Goal: Transaction & Acquisition: Purchase product/service

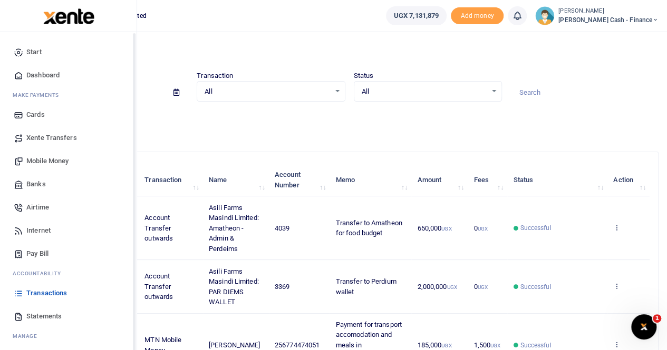
click at [44, 134] on span "Xente Transfers" at bounding box center [51, 138] width 51 height 11
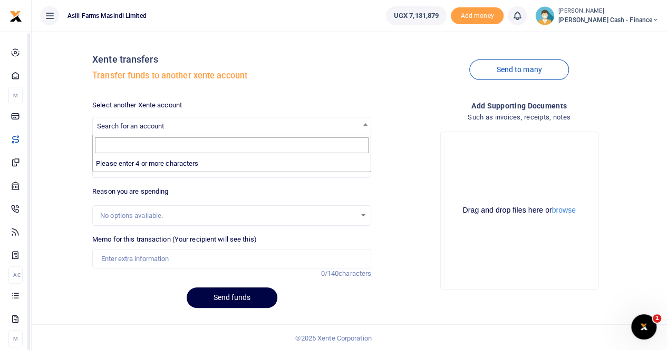
click at [160, 122] on span "Search for an account" at bounding box center [232, 126] width 278 height 16
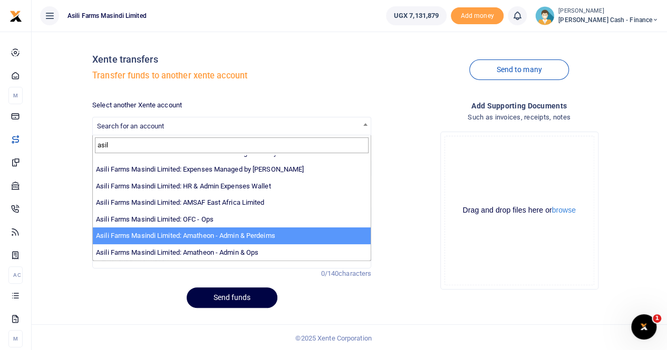
scroll to position [1, 0]
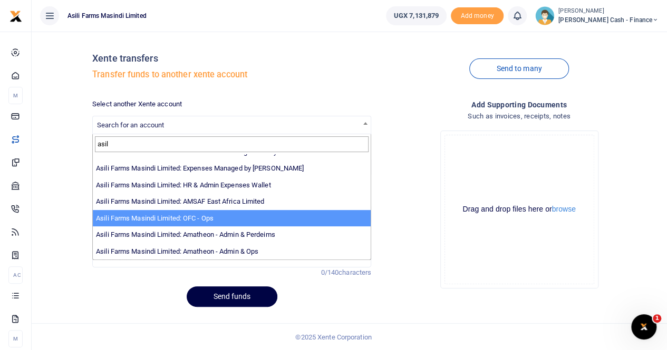
type input "asil"
select select "4038"
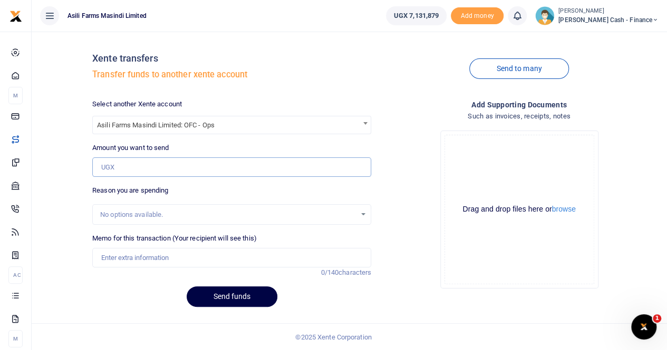
click at [112, 162] on input "Amount you want to send" at bounding box center [231, 168] width 279 height 20
paste input "252,000"
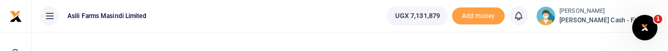
type input "252,000"
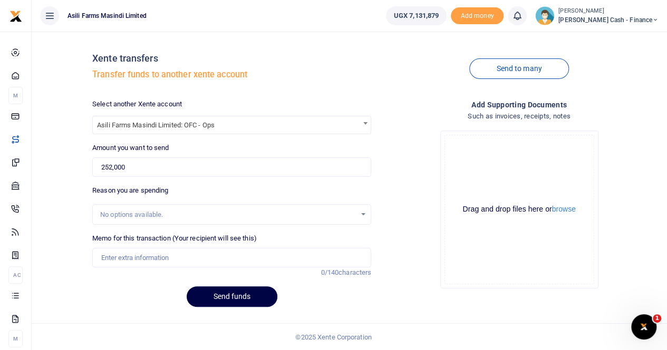
click at [128, 216] on div "No options available." at bounding box center [228, 215] width 256 height 11
click at [128, 256] on input "Memo for this transaction (Your recipient will see this)" at bounding box center [231, 258] width 279 height 20
paste input "Reimbursement for sending Legal Documents by DHL to Linton Brimblecombe (OFC Bo…"
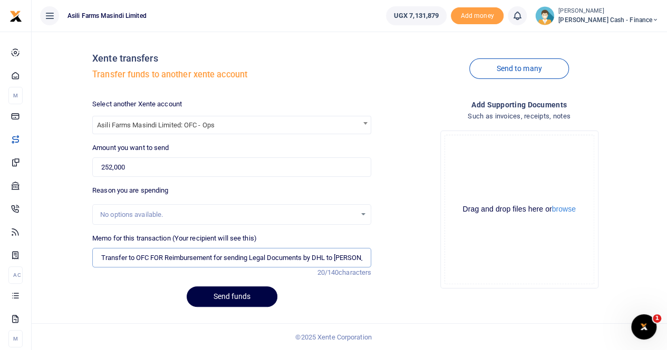
scroll to position [0, 184]
click at [97, 260] on input "Transfer to OFC FOR Reimbursement for sending Legal Documents by DHL to Linton …" at bounding box center [231, 258] width 279 height 20
click at [97, 256] on input "Transfer to OFC FOR Reimbursement for sending Legal Documents by DHL to Linton …" at bounding box center [231, 258] width 279 height 20
click at [102, 254] on input "Transfer to OFC FOR Reimbursement for sending Legal Documents by DHL to Linton …" at bounding box center [231, 258] width 279 height 20
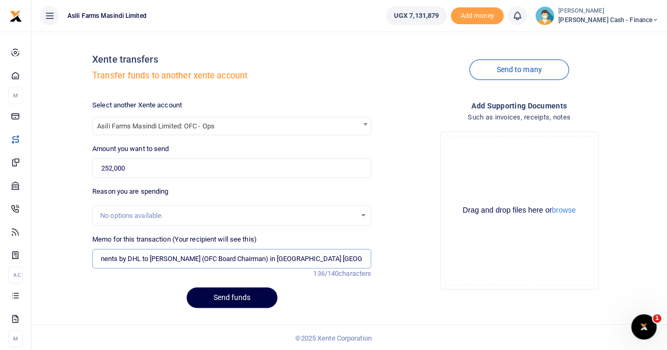
scroll to position [1, 0]
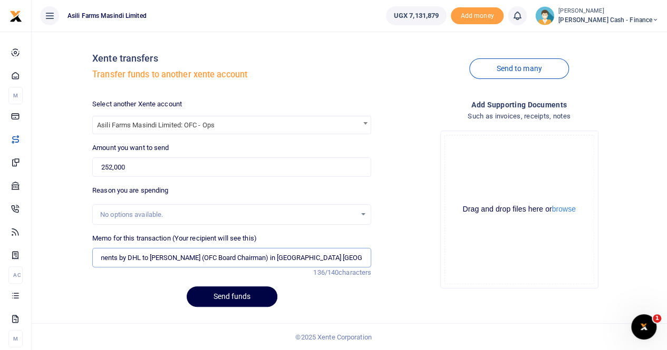
click at [223, 258] on input "Transfer to OFC FOR Reimbursement for sending Legal Documents by DHL to Linton …" at bounding box center [231, 258] width 279 height 20
click at [290, 258] on input "Transfer to OFC FOR Reimbursement for sending Legal Documents by DHL to Linton …" at bounding box center [231, 258] width 279 height 20
click at [295, 258] on input "Transfer to OFC FOR Reimbursement for sending Legal Documents by DHL to Linton …" at bounding box center [231, 258] width 279 height 20
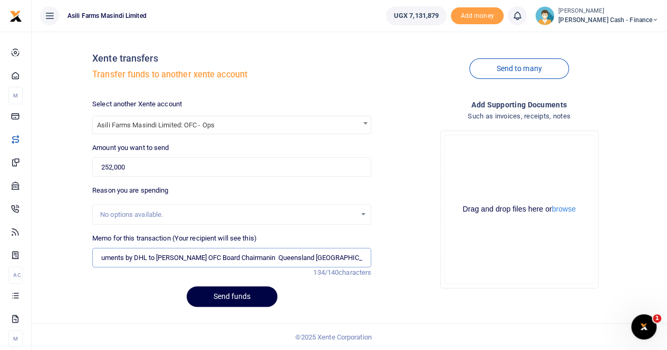
click at [290, 258] on input "Transfer to OFC FOR Reimbursement for sending Legal Documents by DHL to Linton …" at bounding box center [231, 258] width 279 height 20
click at [96, 259] on input "Transfer to OFC FOR Reimbursement for sending Legal Documents by DHL to Linton …" at bounding box center [231, 258] width 279 height 20
click at [101, 259] on input "Transfer to OFC FOR Reimbursement for sending Legal Documents by DHL to Linton …" at bounding box center [231, 258] width 279 height 20
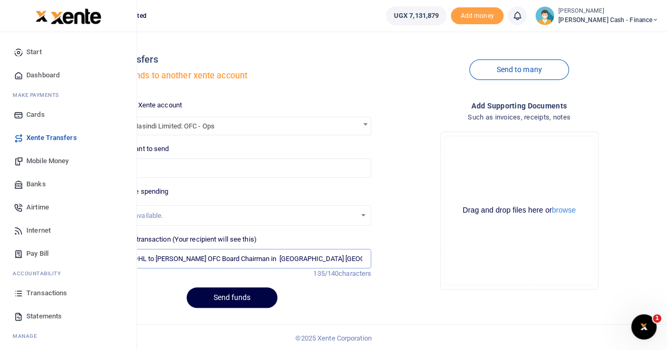
scroll to position [0, 0]
drag, startPoint x: 362, startPoint y: 258, endPoint x: 12, endPoint y: 260, distance: 350.0
click at [12, 260] on body "Start Dashboard M ake Payments Cards Xente Transfers Mobile Money Banks Airtime…" at bounding box center [333, 176] width 667 height 353
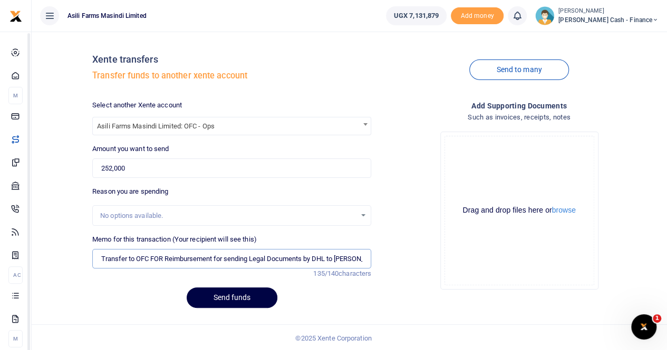
click at [162, 258] on input "Transfer to OFC FOR Reimbursement for sending Legal Documents by DHL to Linton …" at bounding box center [231, 259] width 279 height 20
type input "Transfer to OFC for Reimbursement for sending Legal Documents by DHL to Linton …"
click at [564, 212] on button "browse" at bounding box center [564, 211] width 24 height 8
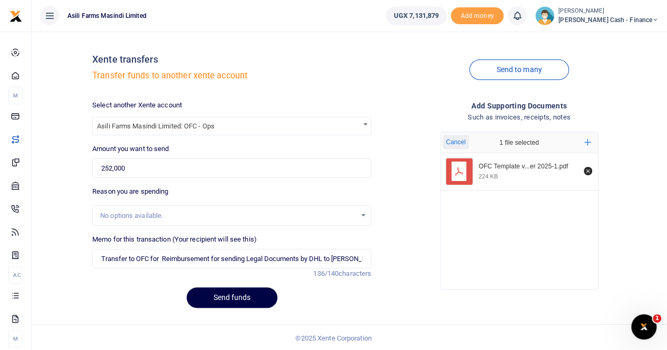
scroll to position [1, 0]
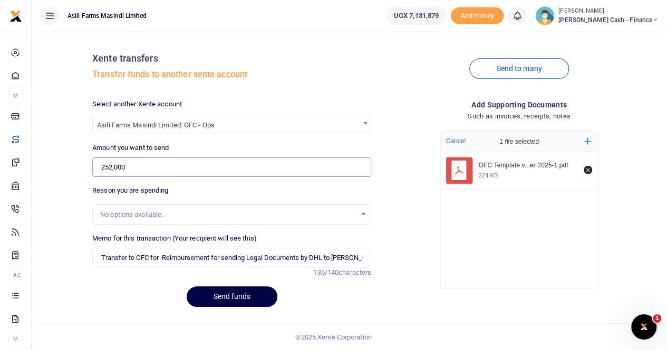
click at [152, 167] on input "252,000" at bounding box center [231, 168] width 279 height 20
click at [151, 165] on input "252,000" at bounding box center [231, 168] width 279 height 20
click at [98, 260] on input "Transfer to OFC for Reimbursement for sending Legal Documents by DHL to Linton …" at bounding box center [231, 258] width 279 height 20
click at [217, 294] on button "Send funds" at bounding box center [232, 297] width 91 height 21
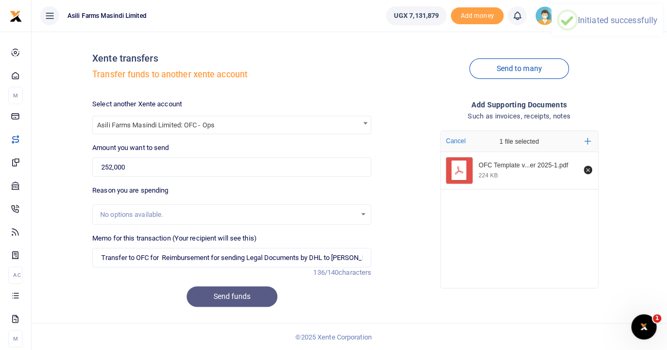
scroll to position [0, 0]
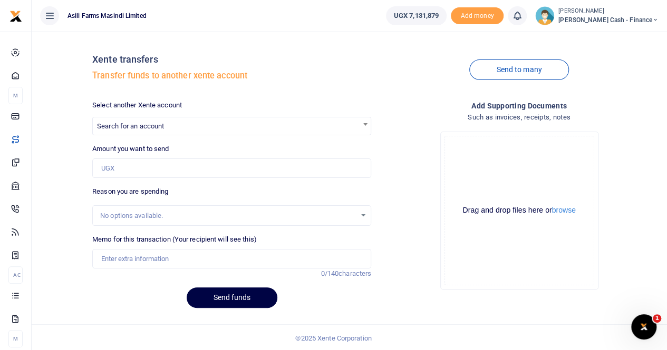
click at [123, 128] on span "Search for an account" at bounding box center [130, 126] width 67 height 8
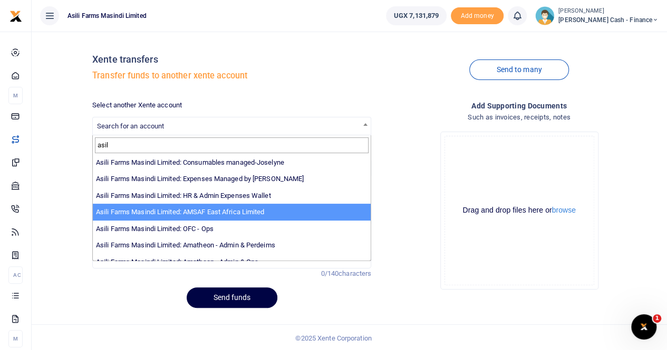
scroll to position [77, 0]
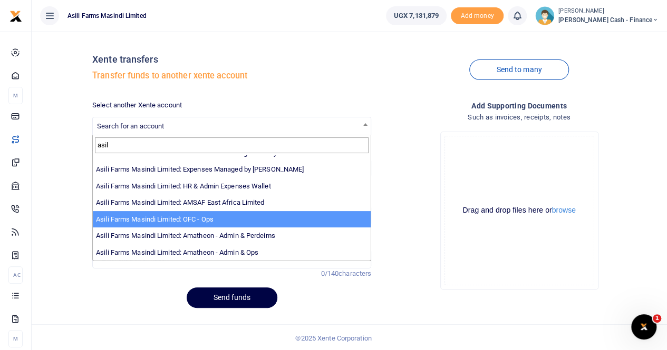
type input "asil"
select select "4038"
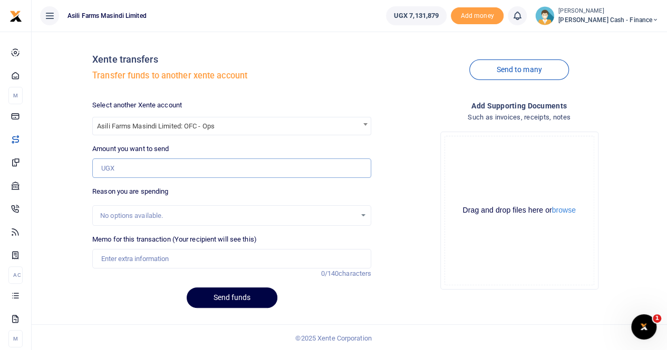
click at [150, 173] on input "Amount you want to send" at bounding box center [231, 169] width 279 height 20
paste input "120,000"
type input "120,000"
click at [131, 258] on input "Memo for this transaction (Your recipient will see this)" at bounding box center [231, 259] width 279 height 20
click at [181, 265] on input "Transfer to OFC FOR" at bounding box center [231, 259] width 279 height 20
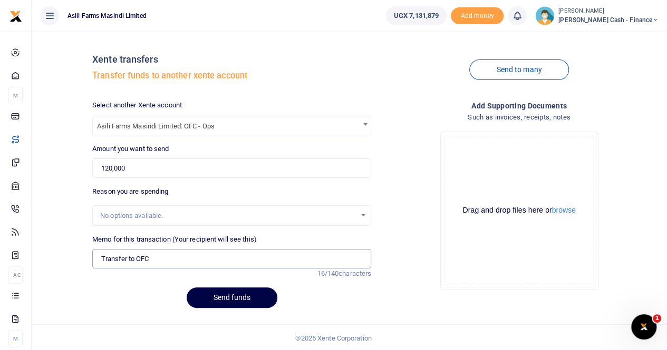
click at [153, 259] on input "Transfer to OFC" at bounding box center [231, 259] width 279 height 20
paste input "REFILLING OF LOWER GUEST HOUSE GAS CYLINDER"
click at [149, 261] on input "Transfer to OFC REFILLING OF LOWER GUEST HOUSE GAS CYLINDER" at bounding box center [231, 259] width 279 height 20
click at [569, 212] on button "browse" at bounding box center [564, 211] width 24 height 8
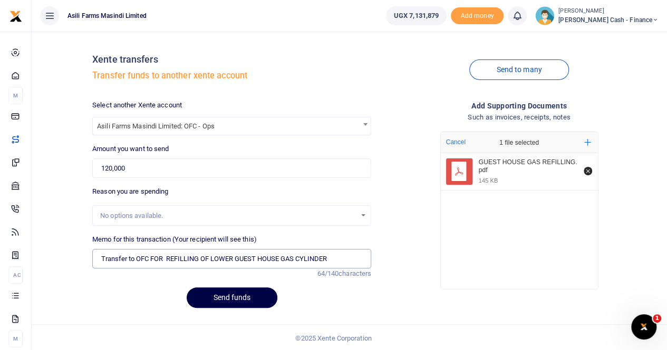
click at [132, 259] on input "Transfer to OFC FOR REFILLING OF LOWER GUEST HOUSE GAS CYLINDER" at bounding box center [231, 259] width 279 height 20
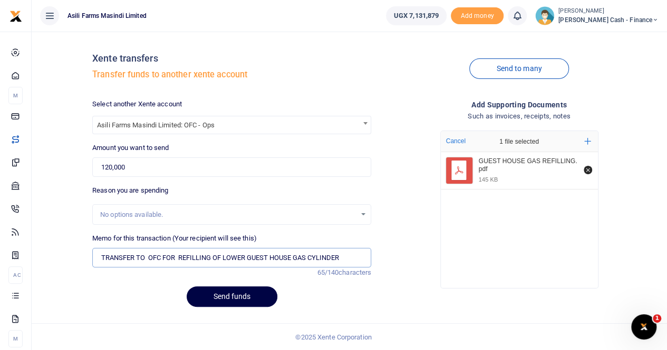
type input "TRANSFER TO OFC FOR REFILLING OF LOWER GUEST HOUSE GAS CYLINDER"
click at [366, 125] on span at bounding box center [365, 123] width 11 height 14
click at [230, 295] on button "Send funds" at bounding box center [232, 297] width 91 height 21
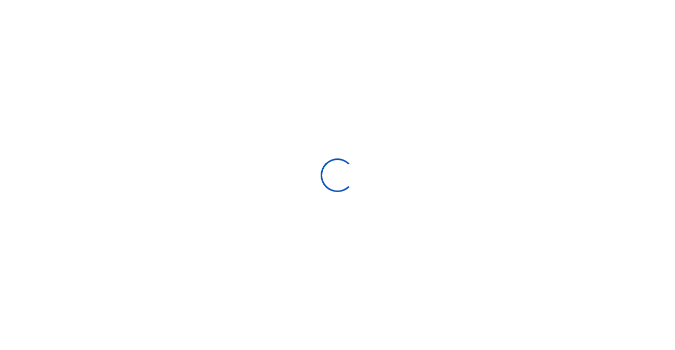
select select
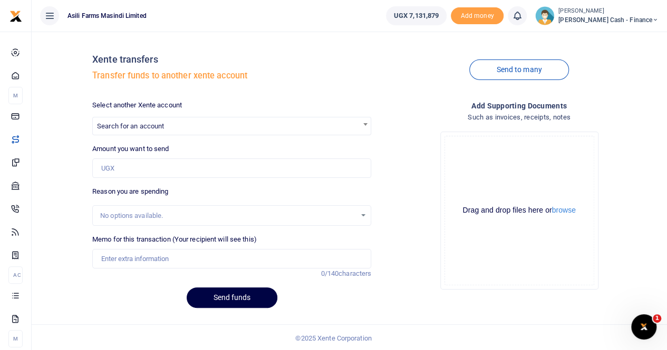
click at [126, 124] on span "Search for an account" at bounding box center [130, 126] width 67 height 8
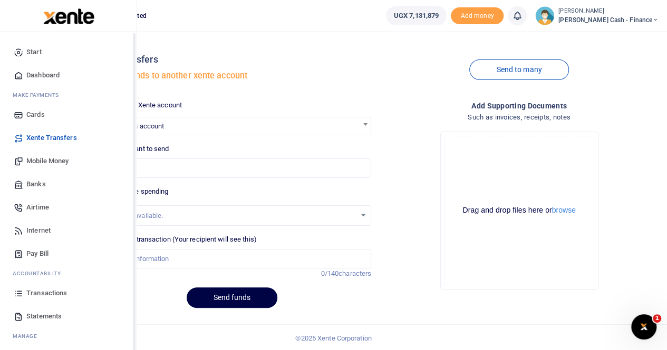
click at [44, 159] on span "Mobile Money" at bounding box center [47, 161] width 42 height 11
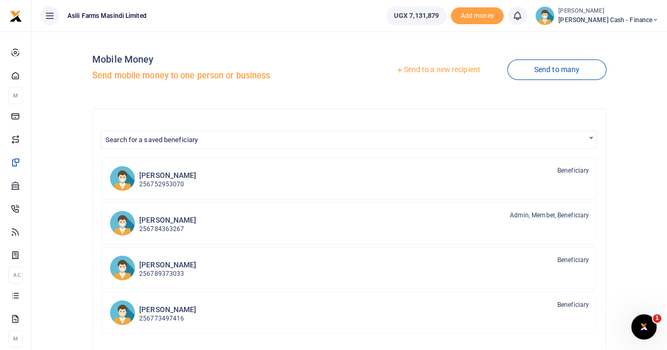
click at [441, 66] on div at bounding box center [333, 175] width 667 height 350
click at [435, 70] on link "Send to a new recipient" at bounding box center [438, 70] width 138 height 19
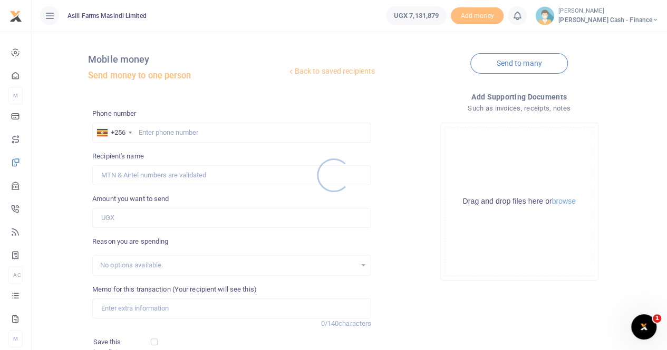
click at [144, 133] on div at bounding box center [333, 175] width 667 height 350
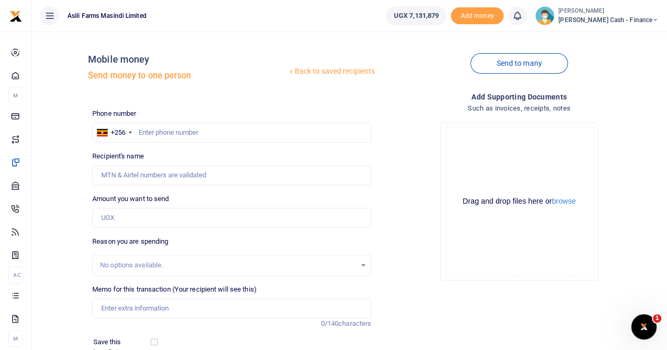
click at [144, 131] on div at bounding box center [333, 175] width 667 height 350
click at [144, 131] on input "text" at bounding box center [231, 133] width 279 height 20
paste input "0713624952"
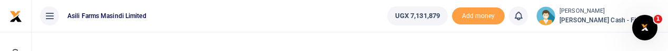
type input "0713624952"
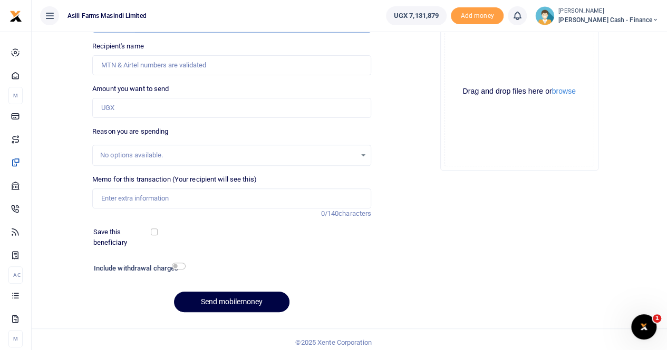
scroll to position [115, 0]
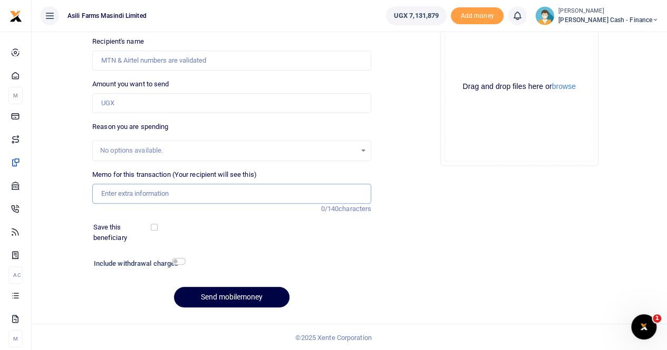
click at [120, 191] on input "Memo for this transaction (Your recipient will see this)" at bounding box center [231, 194] width 279 height 20
paste input "Medical Treatment books"
click at [100, 193] on input "Medical Treatment books" at bounding box center [231, 194] width 279 height 20
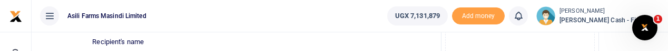
type input "Payment for Medical Treatment books"
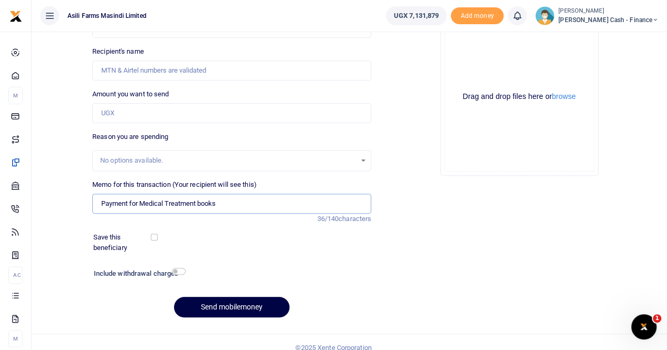
scroll to position [105, 0]
click at [104, 113] on input "Amount you want to send" at bounding box center [231, 113] width 279 height 20
paste input "350,000"
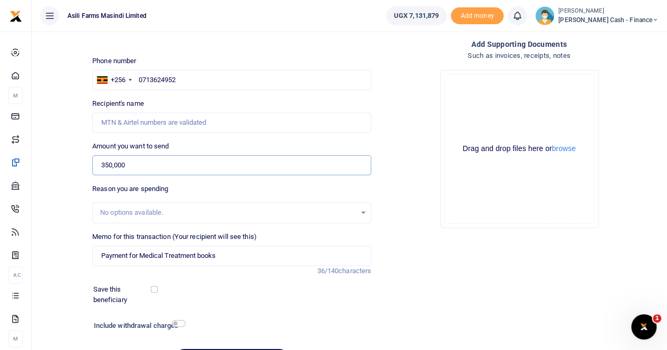
scroll to position [0, 0]
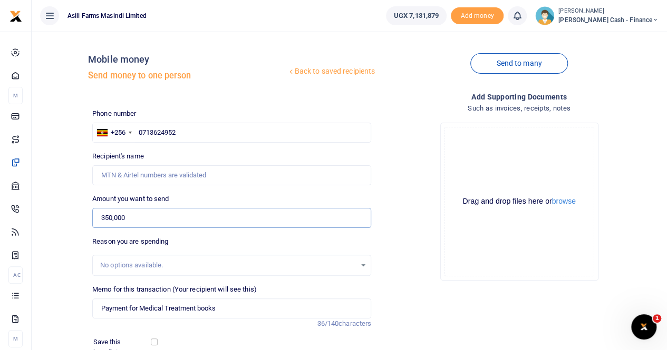
type input "350,000"
click at [155, 177] on input "Recipient's name" at bounding box center [231, 175] width 279 height 20
click at [174, 173] on input "Recipient's name" at bounding box center [231, 175] width 279 height 20
click at [103, 304] on input "Payment for Medical Treatment books" at bounding box center [231, 309] width 279 height 20
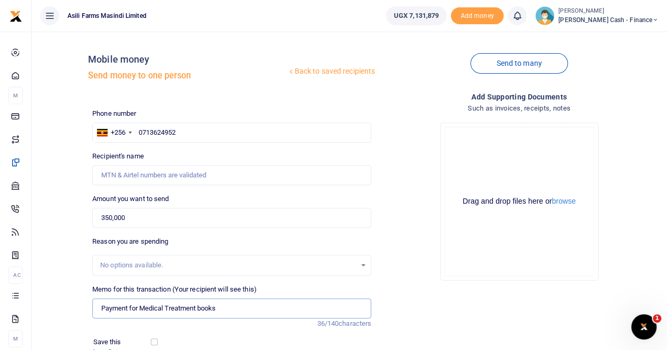
click at [228, 309] on input "Payment for Medical Treatment books" at bounding box center [231, 309] width 279 height 20
paste input "[PERSON_NAME]"
click at [293, 309] on input "Payment for Medical Treatment books to [PERSON_NAME]" at bounding box center [231, 309] width 279 height 20
type input "Payment for Medical Treatment books to [PERSON_NAME]"
click at [565, 203] on button "browse" at bounding box center [564, 202] width 24 height 8
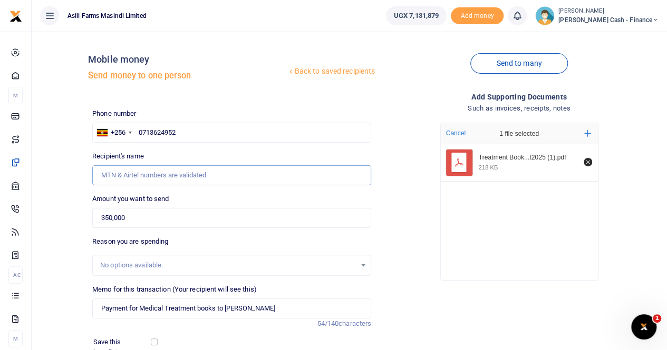
click at [164, 177] on input "Recipient's name" at bounding box center [231, 175] width 279 height 20
click at [163, 175] on input "Recipient's name" at bounding box center [231, 175] width 279 height 20
click at [138, 134] on input "0713624952" at bounding box center [231, 133] width 279 height 20
click at [192, 131] on input "0713624952" at bounding box center [231, 133] width 279 height 20
click at [195, 130] on input "0713624952" at bounding box center [231, 133] width 279 height 20
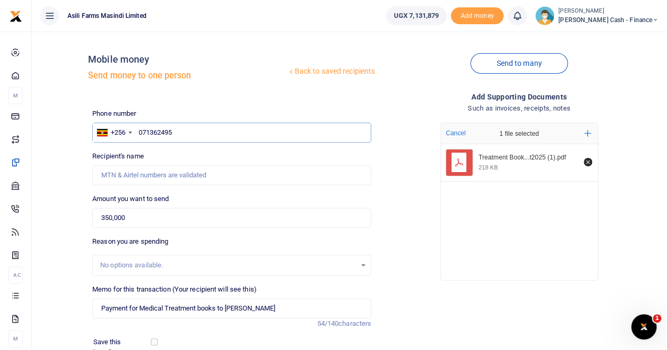
type input "0713624952"
click at [151, 174] on input "Recipient's name" at bounding box center [231, 175] width 279 height 20
click at [170, 173] on input "Recipient's name" at bounding box center [231, 175] width 279 height 20
click at [171, 172] on input "Recipient's name" at bounding box center [231, 175] width 279 height 20
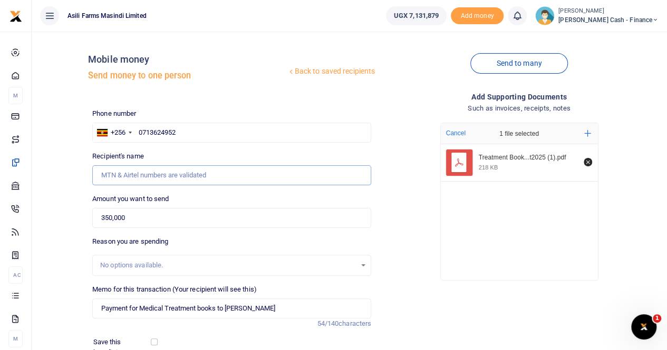
click at [237, 170] on input "Recipient's name" at bounding box center [231, 175] width 279 height 20
click at [191, 124] on input "0713624952" at bounding box center [231, 133] width 279 height 20
click at [206, 132] on input "0713624952" at bounding box center [231, 133] width 279 height 20
click at [186, 174] on input "Recipient's name" at bounding box center [231, 175] width 279 height 20
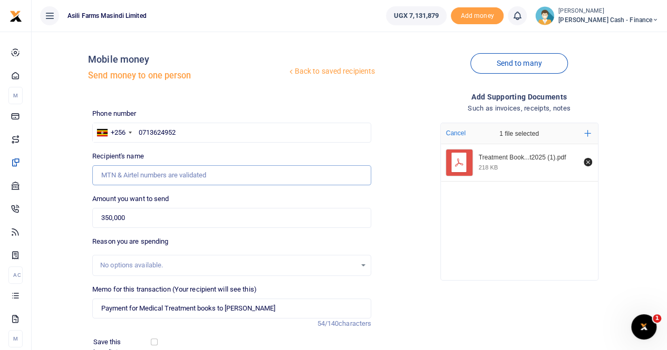
click at [215, 175] on input "Recipient's name" at bounding box center [231, 175] width 279 height 20
drag, startPoint x: 262, startPoint y: 174, endPoint x: 227, endPoint y: 149, distance: 43.9
click at [259, 171] on input "Recipient's name" at bounding box center [231, 175] width 279 height 20
click at [220, 136] on input "0713624952" at bounding box center [231, 133] width 279 height 20
click at [142, 167] on input "Recipient's name" at bounding box center [231, 175] width 279 height 20
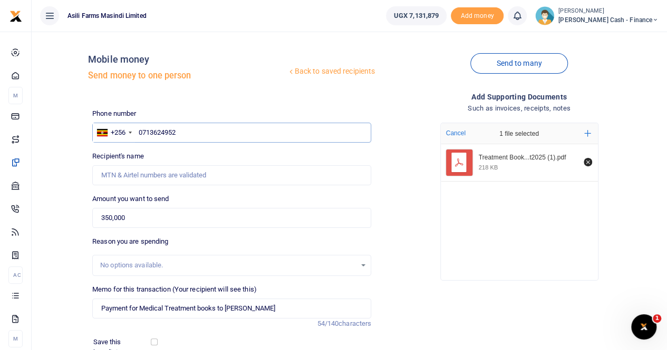
click at [201, 133] on input "0713624952" at bounding box center [231, 133] width 279 height 20
click at [211, 132] on input "0713624952" at bounding box center [231, 133] width 279 height 20
click at [157, 170] on input "Recipient's name" at bounding box center [231, 175] width 279 height 20
click at [157, 169] on input "Recipient's name" at bounding box center [231, 175] width 279 height 20
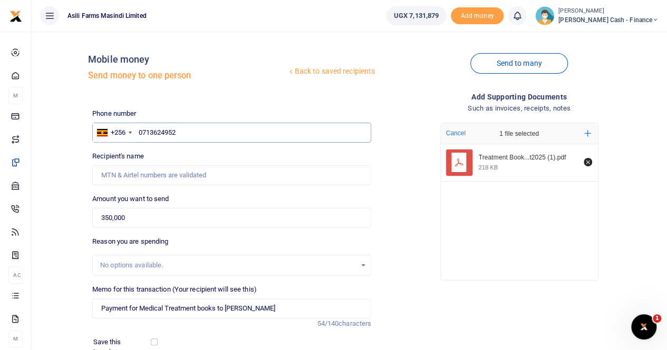
click at [201, 125] on input "0713624952" at bounding box center [231, 133] width 279 height 20
click at [199, 130] on input "0713624952" at bounding box center [231, 133] width 279 height 20
click at [115, 179] on input "Recipient's name" at bounding box center [231, 175] width 279 height 20
click at [138, 134] on input "0713624952" at bounding box center [231, 133] width 279 height 20
click at [181, 134] on input "0713624952" at bounding box center [231, 133] width 279 height 20
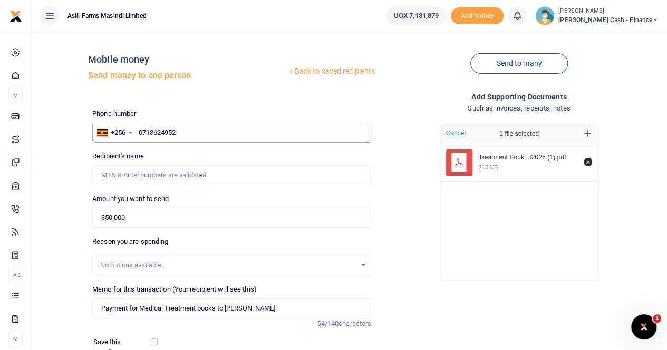
click at [247, 129] on input "0713624952" at bounding box center [231, 133] width 279 height 20
click at [267, 130] on input "0713624952" at bounding box center [231, 133] width 279 height 20
click at [130, 178] on input "Recipient's name" at bounding box center [231, 175] width 279 height 20
click at [137, 173] on input "Recipient's name" at bounding box center [231, 175] width 279 height 20
click at [172, 167] on input "Recipient's name" at bounding box center [231, 175] width 279 height 20
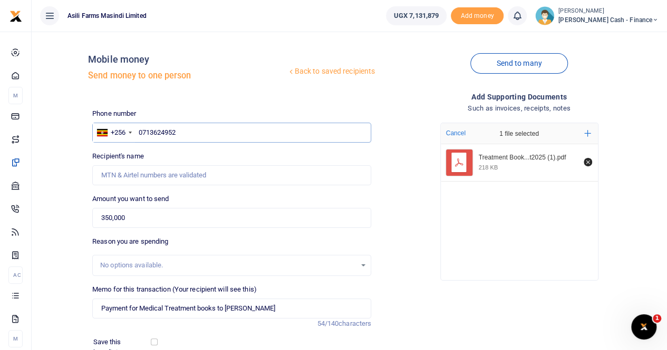
click at [191, 129] on input "0713624952" at bounding box center [231, 133] width 279 height 20
click at [139, 131] on input "0713624952" at bounding box center [231, 133] width 279 height 20
click at [150, 178] on input "Recipient's name" at bounding box center [231, 175] width 279 height 20
click at [155, 173] on input "Recipient's name" at bounding box center [231, 175] width 279 height 20
click at [171, 174] on input "Recipient's name" at bounding box center [231, 175] width 279 height 20
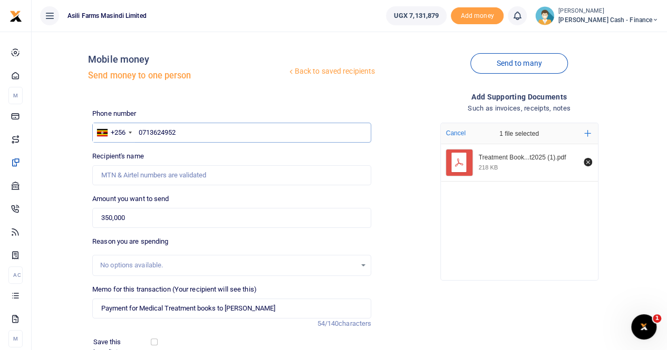
click at [209, 130] on input "0713624952" at bounding box center [231, 133] width 279 height 20
click at [160, 170] on input "Recipient's name" at bounding box center [231, 175] width 279 height 20
click at [107, 181] on input "Recipient's name" at bounding box center [231, 175] width 279 height 20
click at [111, 175] on input "Recipient's name" at bounding box center [231, 175] width 279 height 20
click at [202, 134] on input "0713624952" at bounding box center [231, 133] width 279 height 20
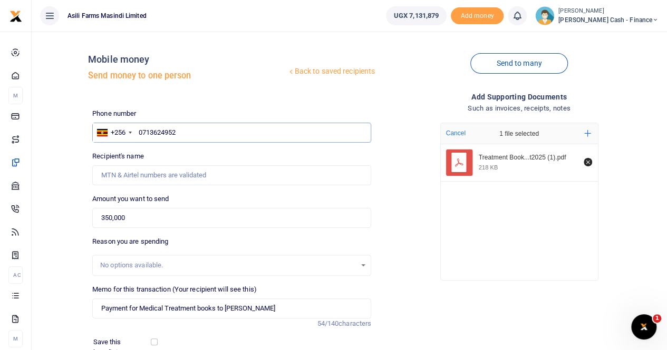
click at [208, 133] on input "0713624952" at bounding box center [231, 133] width 279 height 20
click at [139, 132] on input "0713624952" at bounding box center [231, 133] width 279 height 20
click at [191, 129] on input "0713624952" at bounding box center [231, 133] width 279 height 20
drag, startPoint x: 202, startPoint y: 132, endPoint x: 135, endPoint y: 133, distance: 66.4
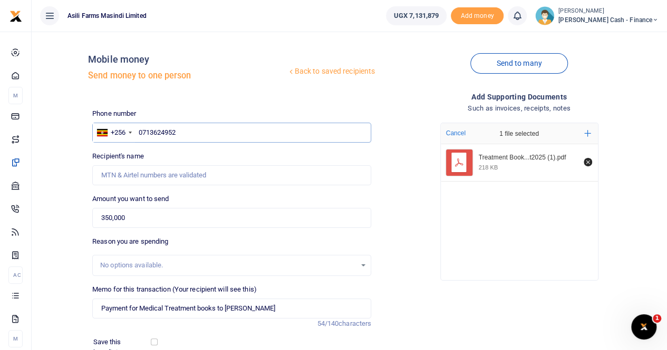
click at [135, 133] on input "0713624952" at bounding box center [231, 133] width 279 height 20
paste input "Chandiru Doris"
type input "Chandiru Doris"
drag, startPoint x: 189, startPoint y: 130, endPoint x: 131, endPoint y: 137, distance: 58.3
click at [131, 137] on div "+256 Uganda +256 Chandiru Doris" at bounding box center [231, 133] width 279 height 20
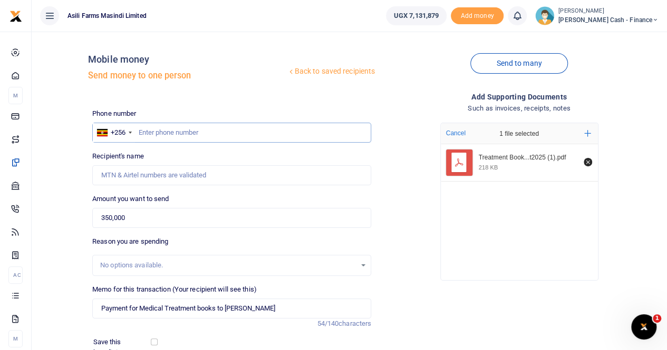
click at [148, 132] on input "text" at bounding box center [231, 133] width 279 height 20
paste input "0713624952"
type input "0713624952"
click at [124, 177] on input "Recipient's name" at bounding box center [231, 175] width 279 height 20
click at [193, 128] on input "0713624952" at bounding box center [231, 133] width 279 height 20
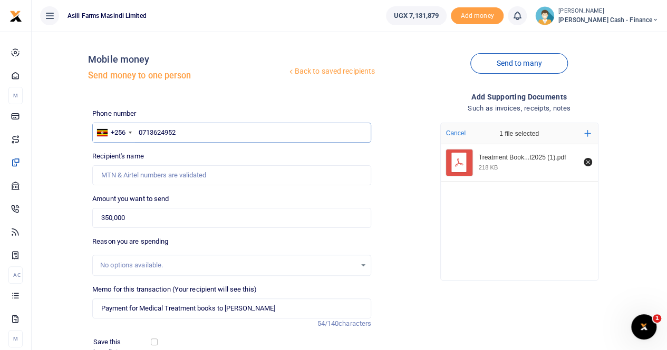
click at [140, 133] on input "0713624952" at bounding box center [231, 133] width 279 height 20
click at [203, 135] on input "0713624952" at bounding box center [231, 133] width 279 height 20
click at [145, 179] on input "Recipient's name" at bounding box center [231, 175] width 279 height 20
click at [196, 129] on input "0713624952" at bounding box center [231, 133] width 279 height 20
click at [137, 174] on input "Recipient's name" at bounding box center [231, 175] width 279 height 20
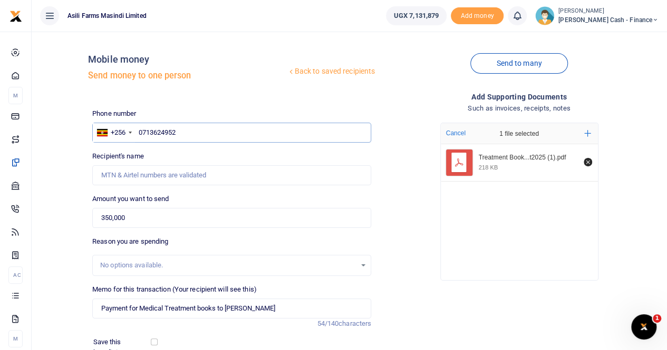
click at [220, 130] on input "0713624952" at bounding box center [231, 133] width 279 height 20
click at [132, 181] on input "Recipient's name" at bounding box center [231, 175] width 279 height 20
click at [131, 174] on input "Recipient's name" at bounding box center [231, 175] width 279 height 20
click at [215, 132] on input "0713624952" at bounding box center [231, 133] width 279 height 20
drag, startPoint x: 139, startPoint y: 130, endPoint x: 169, endPoint y: 134, distance: 30.8
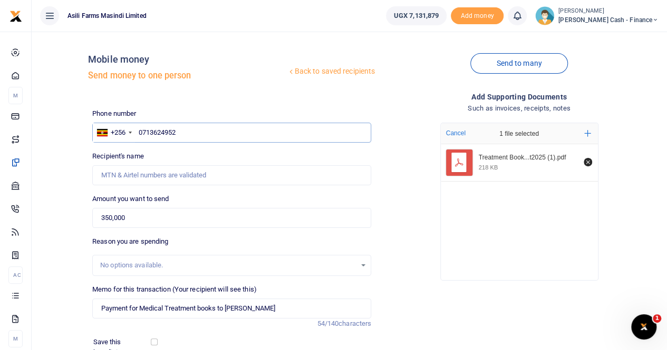
click at [142, 131] on input "0713624952" at bounding box center [231, 133] width 279 height 20
click at [137, 132] on input "0713624952" at bounding box center [231, 133] width 279 height 20
click at [190, 134] on input "0713624952" at bounding box center [231, 133] width 279 height 20
drag, startPoint x: 190, startPoint y: 134, endPoint x: 159, endPoint y: 128, distance: 31.7
click at [137, 137] on input "0713624952" at bounding box center [231, 133] width 279 height 20
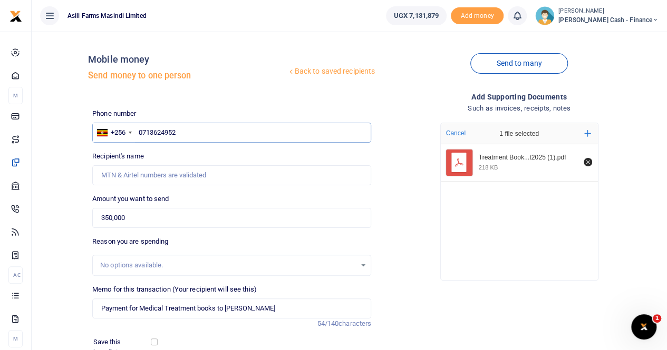
click at [193, 131] on input "0713624952" at bounding box center [231, 133] width 279 height 20
click at [138, 134] on input "0713624952" at bounding box center [231, 133] width 279 height 20
click at [187, 131] on input "0713624952" at bounding box center [231, 133] width 279 height 20
click at [218, 135] on input "0713624952" at bounding box center [231, 133] width 279 height 20
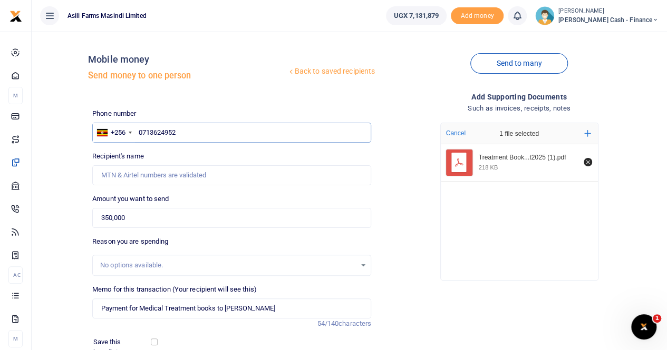
drag, startPoint x: 220, startPoint y: 134, endPoint x: 137, endPoint y: 142, distance: 84.2
click at [137, 142] on input "0713624952" at bounding box center [231, 133] width 279 height 20
click at [142, 136] on input "text" at bounding box center [231, 133] width 279 height 20
paste input "0713624952"
click at [198, 138] on input "0713624952" at bounding box center [231, 133] width 279 height 20
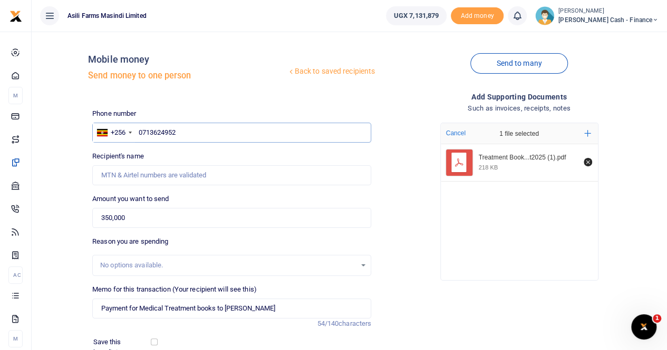
type input "0713624952"
click at [135, 183] on input "Recipient's name" at bounding box center [231, 175] width 279 height 20
drag, startPoint x: 147, startPoint y: 174, endPoint x: 155, endPoint y: 159, distance: 17.0
click at [147, 173] on input "Recipient's name" at bounding box center [231, 175] width 279 height 20
click at [187, 130] on input "0713624952" at bounding box center [231, 133] width 279 height 20
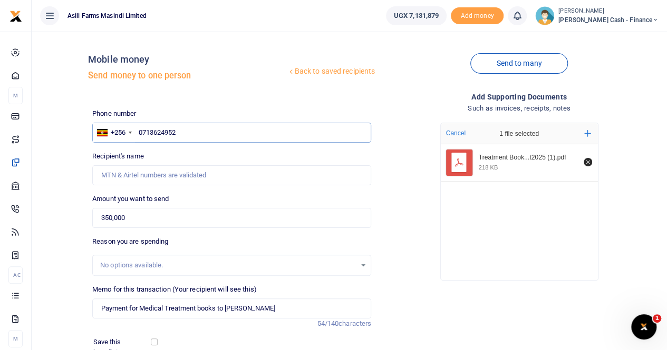
click at [187, 130] on input "0713624952" at bounding box center [231, 133] width 279 height 20
click at [137, 133] on input "0713624952" at bounding box center [231, 133] width 279 height 20
click at [191, 136] on input "0713624952" at bounding box center [231, 133] width 279 height 20
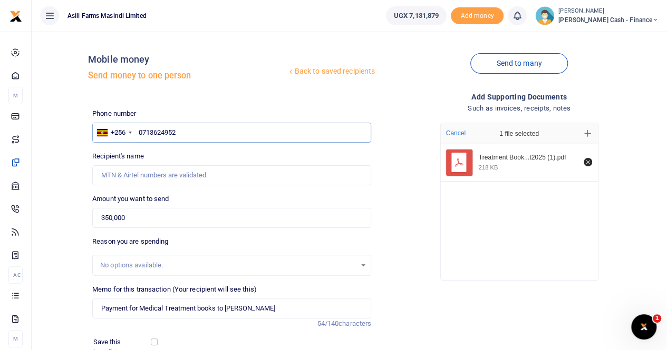
click at [207, 131] on input "0713624952" at bounding box center [231, 133] width 279 height 20
click at [144, 179] on input "Recipient's name" at bounding box center [231, 175] width 279 height 20
click at [154, 174] on input "Recipient's name" at bounding box center [231, 175] width 279 height 20
click at [210, 173] on input "Recipient's name" at bounding box center [231, 175] width 279 height 20
click at [199, 139] on input "0713624952" at bounding box center [231, 133] width 279 height 20
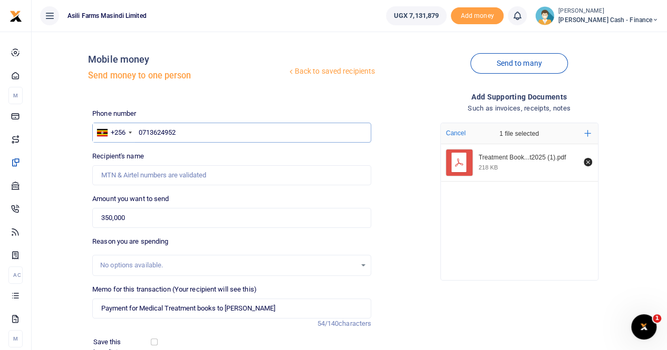
click at [207, 128] on input "0713624952" at bounding box center [231, 133] width 279 height 20
click at [219, 131] on input "0713624952" at bounding box center [231, 133] width 279 height 20
click at [144, 179] on input "Recipient's name" at bounding box center [231, 175] width 279 height 20
click at [171, 173] on input "Recipient's name" at bounding box center [231, 175] width 279 height 20
drag, startPoint x: 216, startPoint y: 165, endPoint x: 202, endPoint y: 154, distance: 17.7
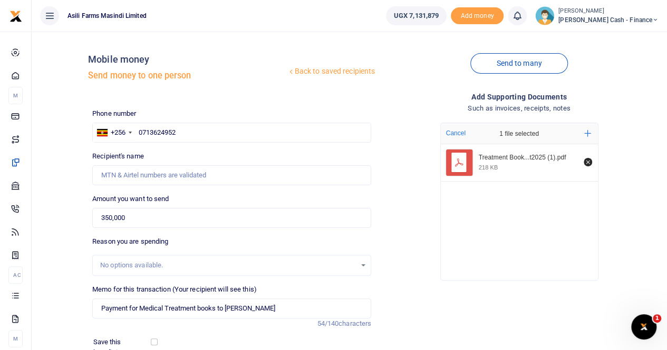
click at [216, 165] on div "Recipient's name Name is required." at bounding box center [231, 168] width 279 height 34
click at [186, 128] on input "0713624952" at bounding box center [231, 133] width 279 height 20
click at [137, 132] on input "0713624952" at bounding box center [231, 133] width 279 height 20
click at [199, 121] on div "Phone number +256 Uganda +256 0713624952 Phone is required." at bounding box center [231, 126] width 279 height 34
click at [195, 133] on input "0713624952" at bounding box center [231, 133] width 279 height 20
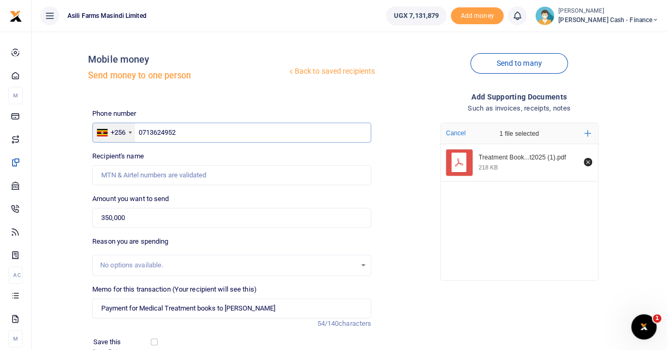
drag, startPoint x: 222, startPoint y: 129, endPoint x: 178, endPoint y: 111, distance: 47.3
click at [130, 139] on div "+256 Uganda +256 0713624952" at bounding box center [231, 133] width 279 height 20
click at [236, 134] on input "0713624952" at bounding box center [231, 133] width 279 height 20
click at [123, 178] on input "Recipient's name" at bounding box center [231, 175] width 279 height 20
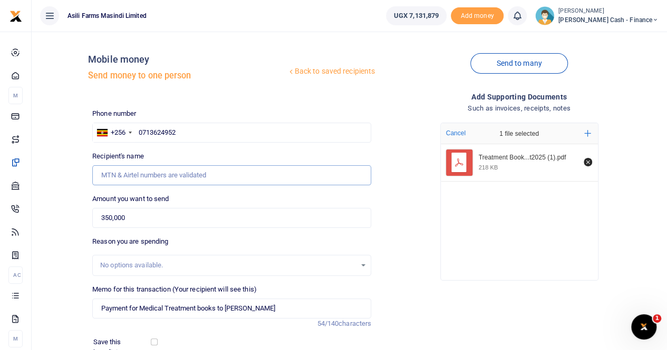
click at [172, 176] on input "Recipient's name" at bounding box center [231, 175] width 279 height 20
click at [213, 175] on input "Recipient's name" at bounding box center [231, 175] width 279 height 20
click at [186, 132] on input "0713624952" at bounding box center [231, 133] width 279 height 20
click at [193, 131] on input "0713624952" at bounding box center [231, 133] width 279 height 20
click at [151, 172] on input "Recipient's name" at bounding box center [231, 175] width 279 height 20
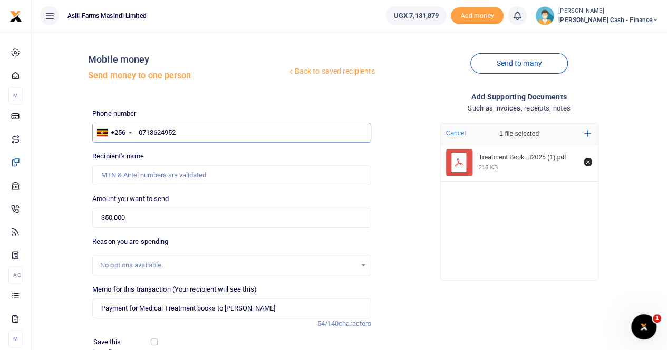
click at [139, 133] on input "0713624952" at bounding box center [231, 133] width 279 height 20
click at [215, 131] on input "0713624952" at bounding box center [231, 133] width 279 height 20
click at [250, 138] on input "0713624952" at bounding box center [231, 133] width 279 height 20
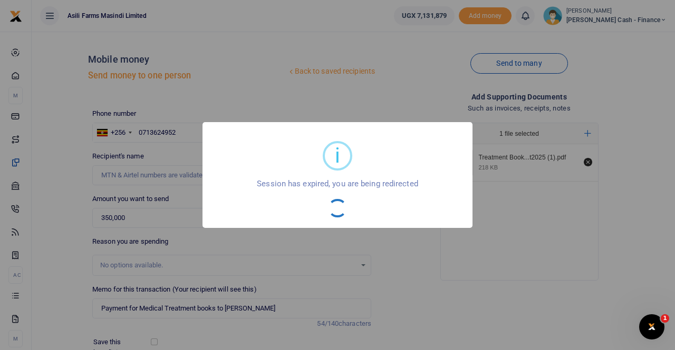
click at [371, 192] on div "i × Session has expired, you are being redirected OK No Cancel" at bounding box center [337, 175] width 270 height 106
click at [305, 98] on div "i × Session has expired, you are being redirected OK No Cancel" at bounding box center [337, 175] width 675 height 350
